Goal: Use online tool/utility

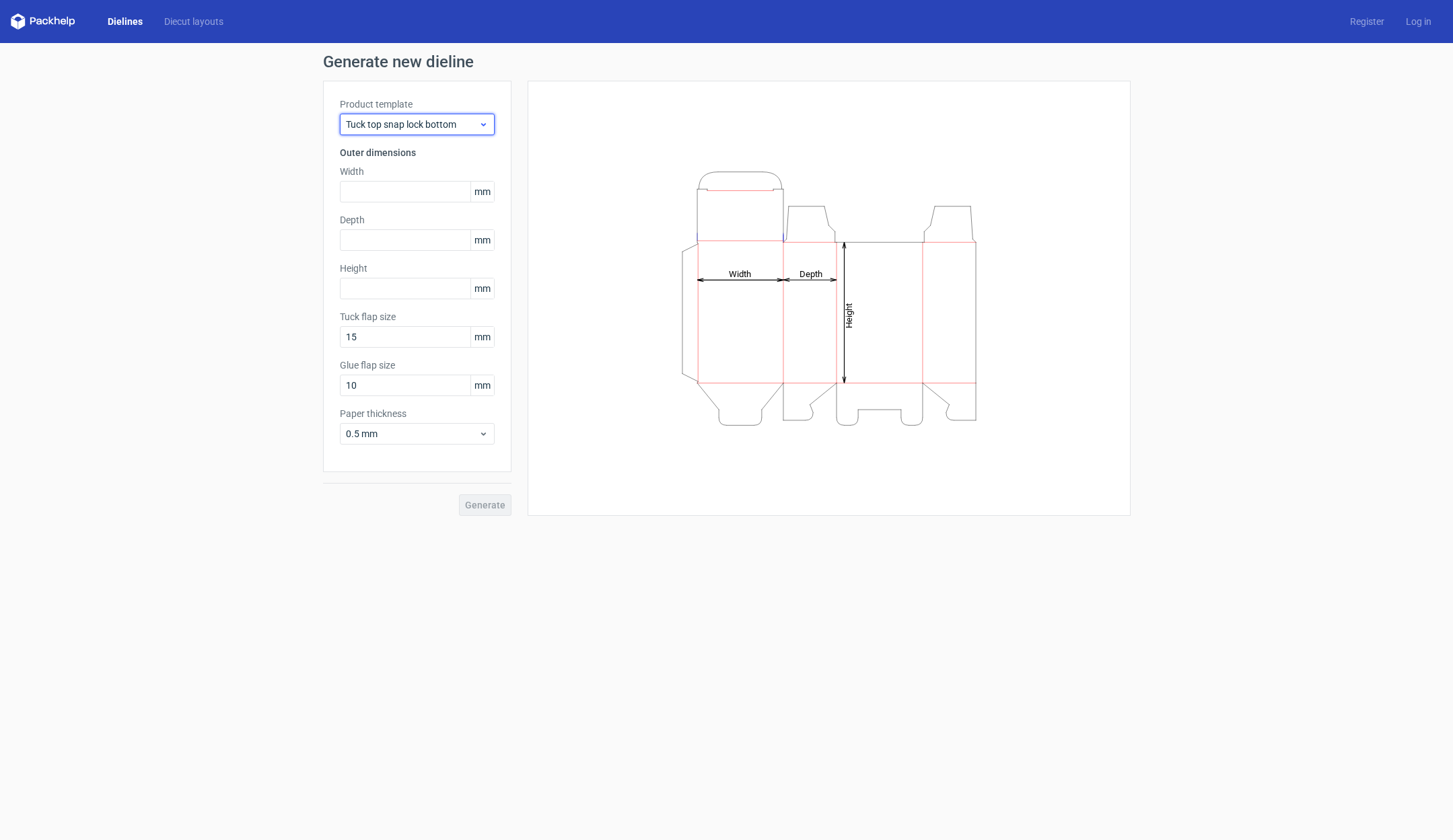
click at [482, 122] on icon at bounding box center [484, 124] width 10 height 11
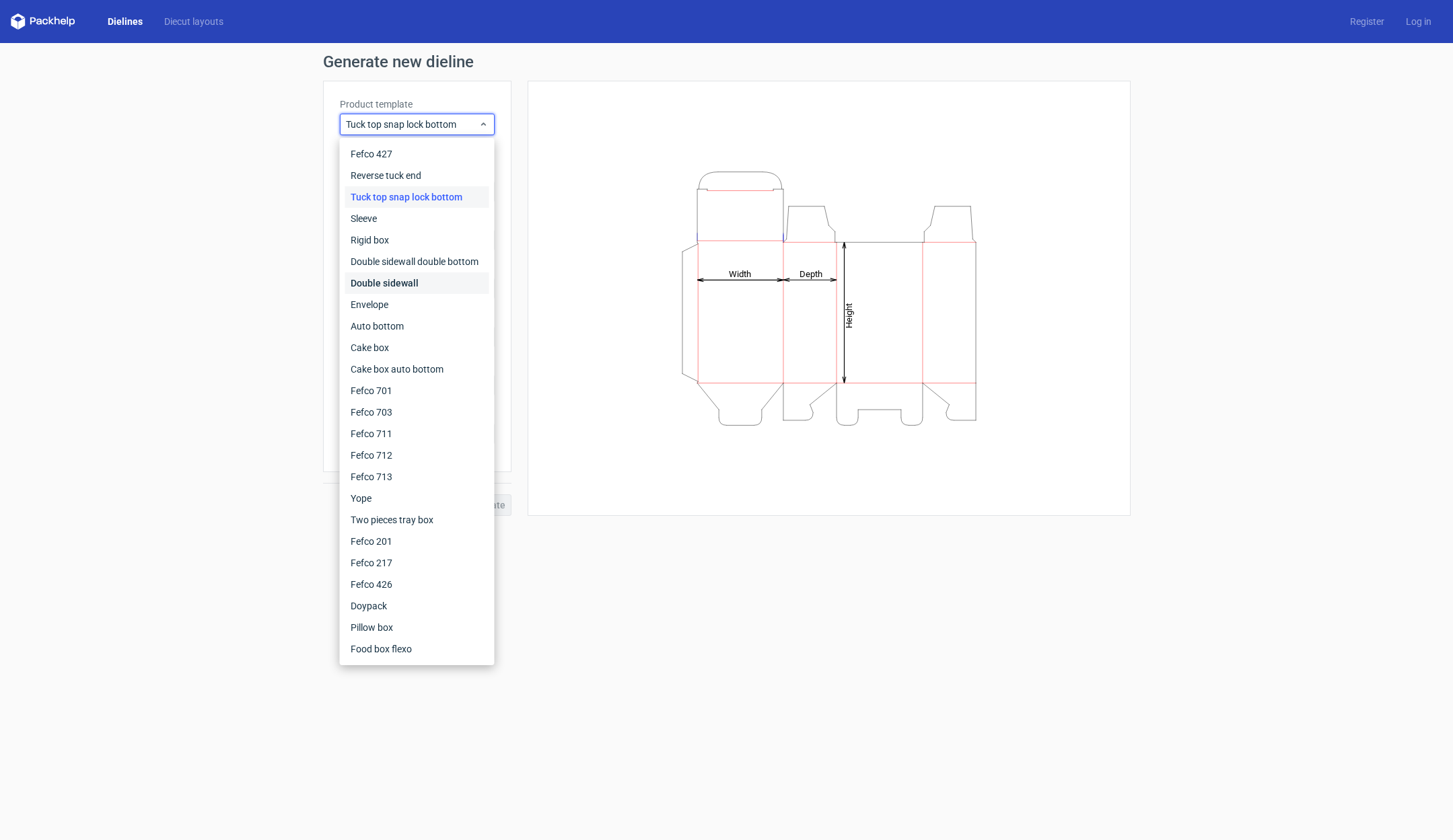
click at [421, 279] on div "Double sidewall" at bounding box center [417, 283] width 144 height 22
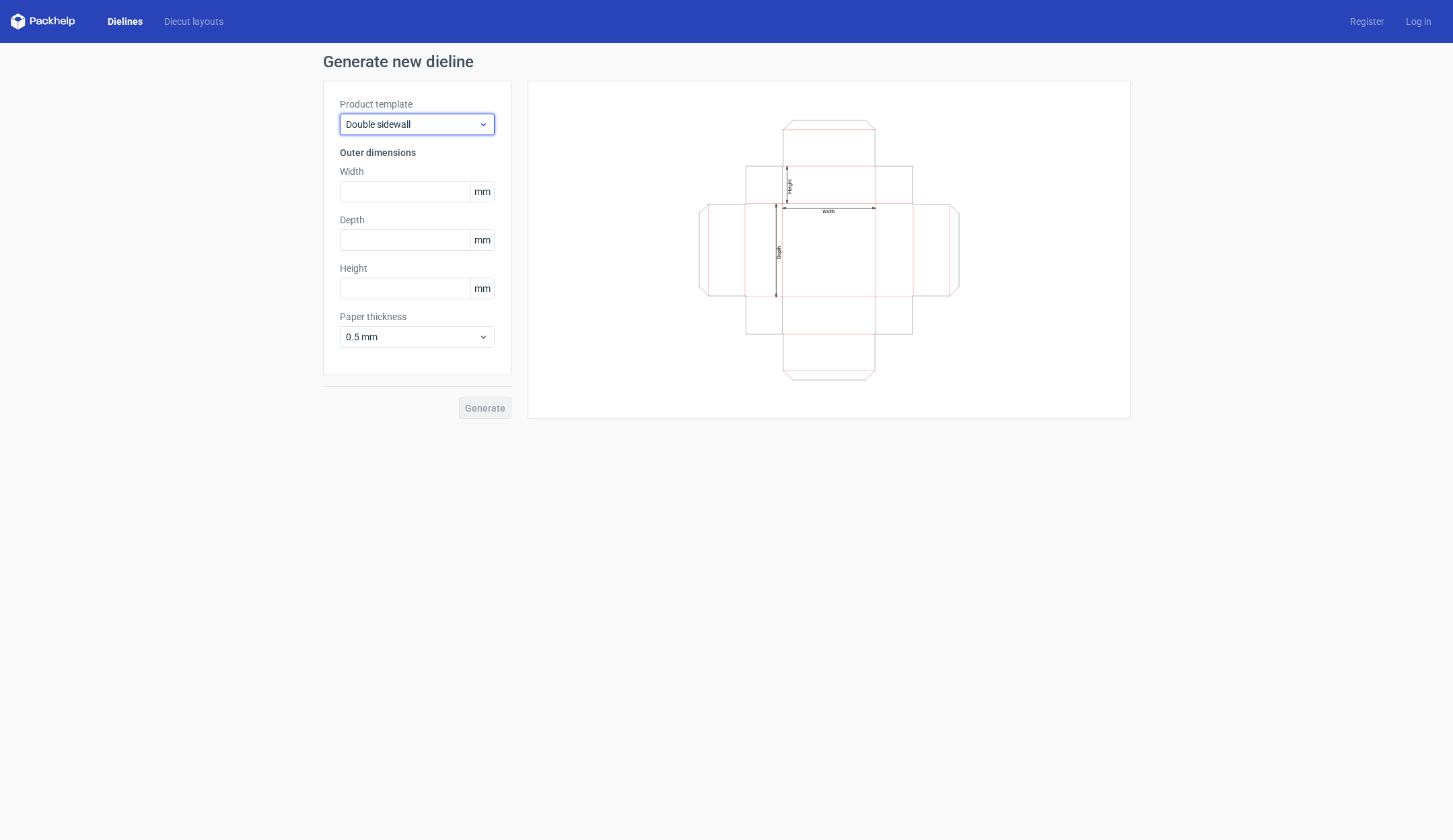
click at [384, 127] on span "Double sidewall" at bounding box center [411, 124] width 132 height 13
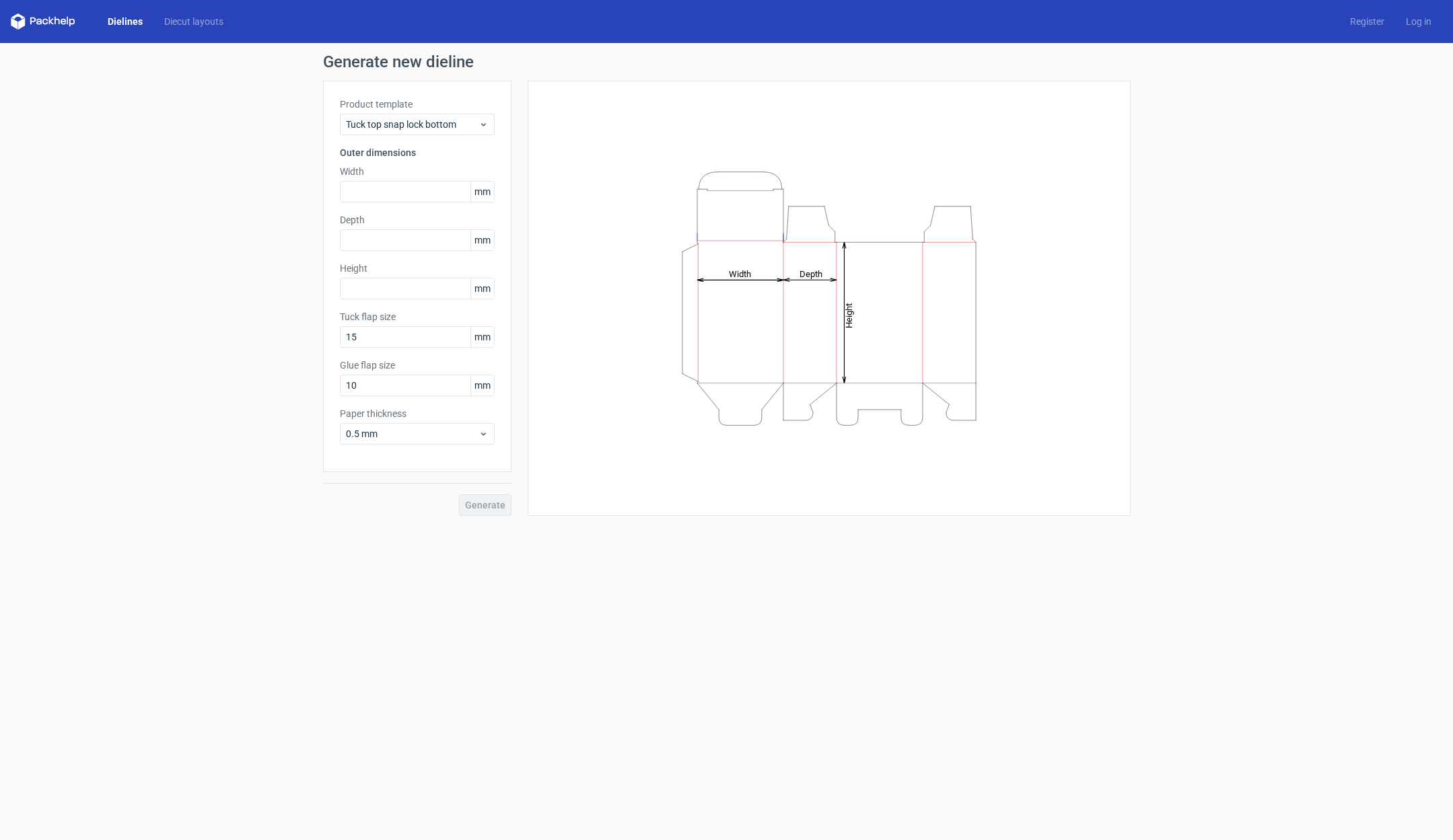
click at [126, 19] on link "Dielines" at bounding box center [125, 22] width 57 height 13
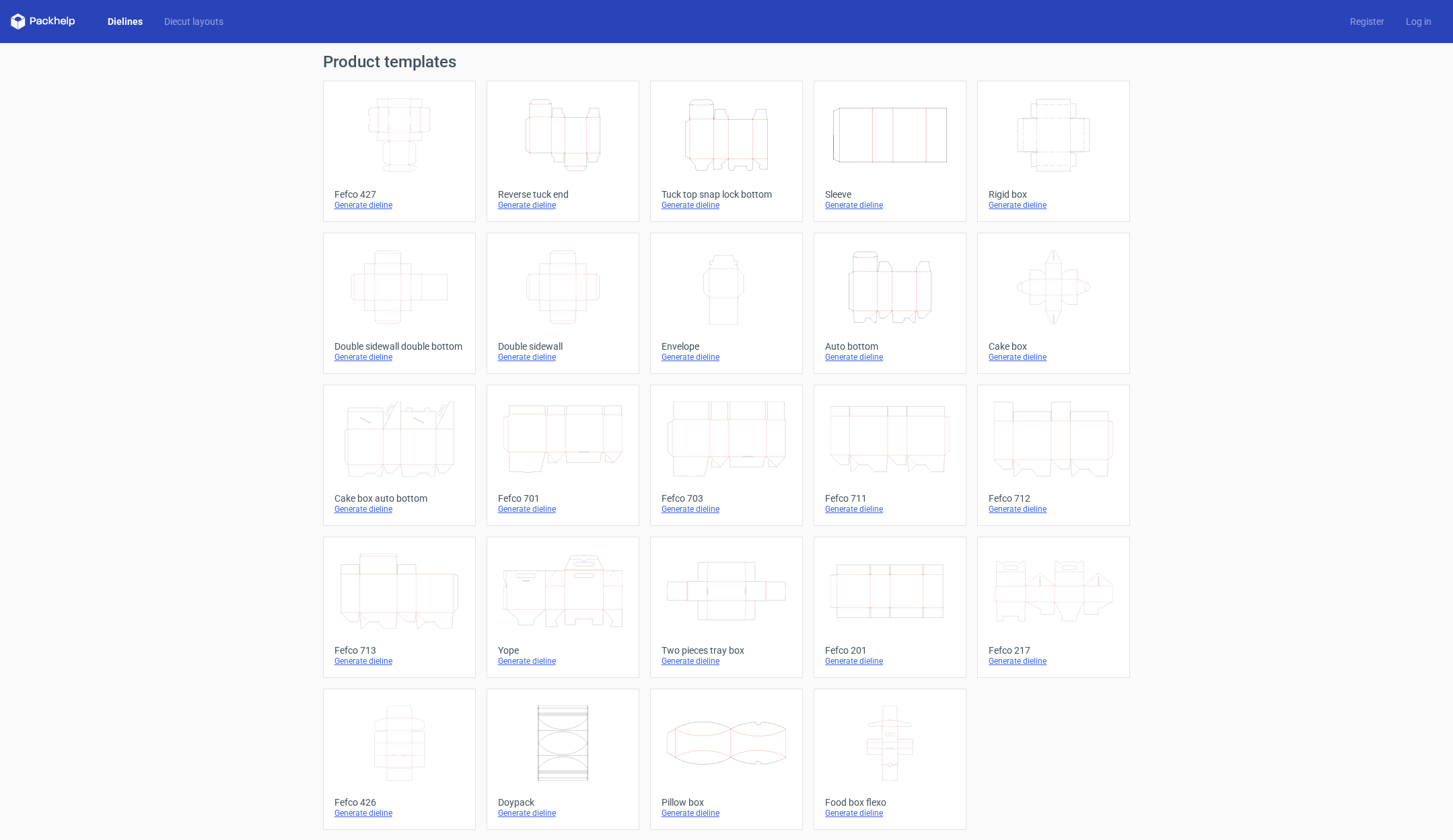
click at [122, 22] on link "Dielines" at bounding box center [125, 22] width 57 height 13
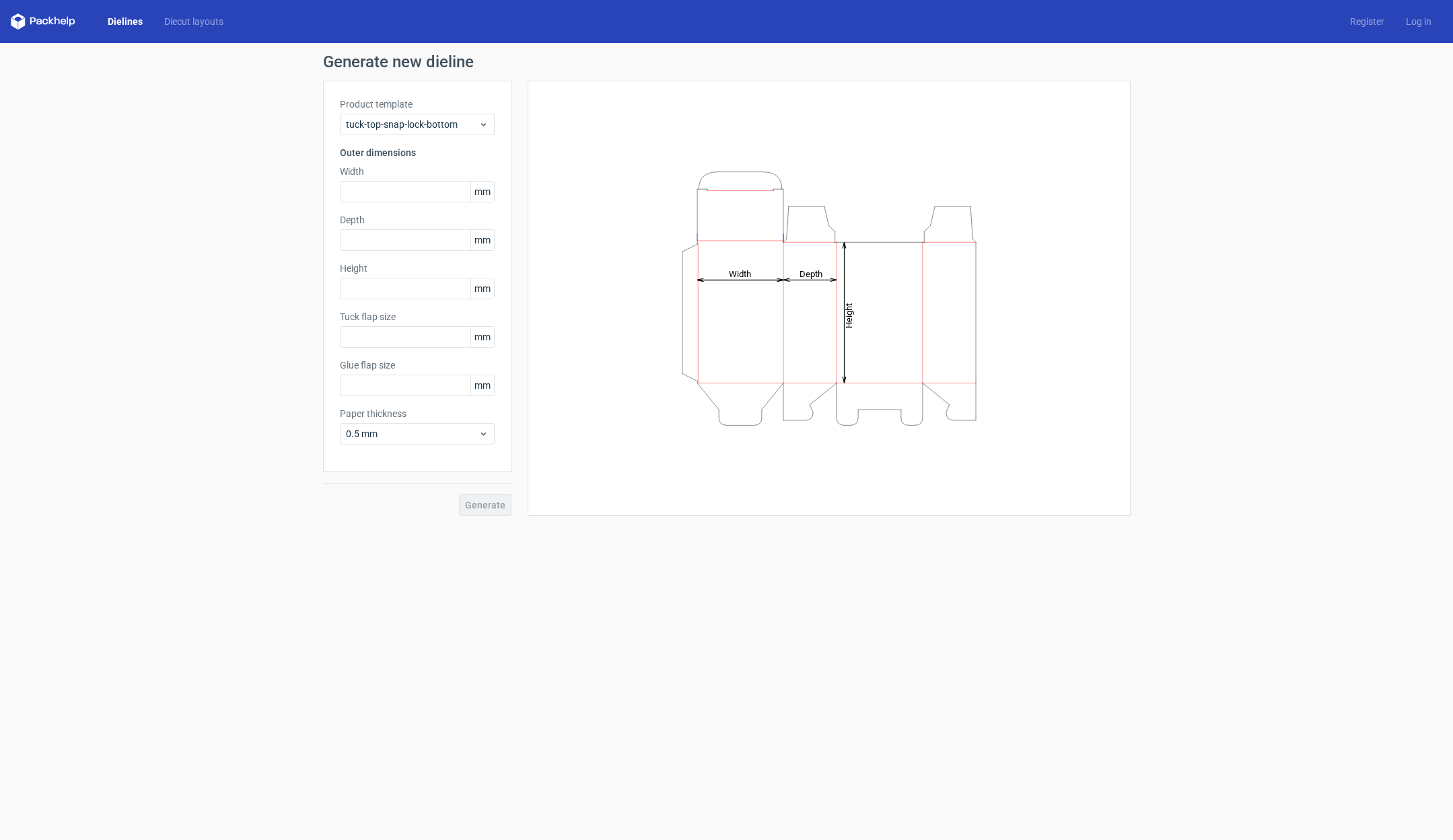
type input "15"
type input "10"
